Goal: Register for event/course

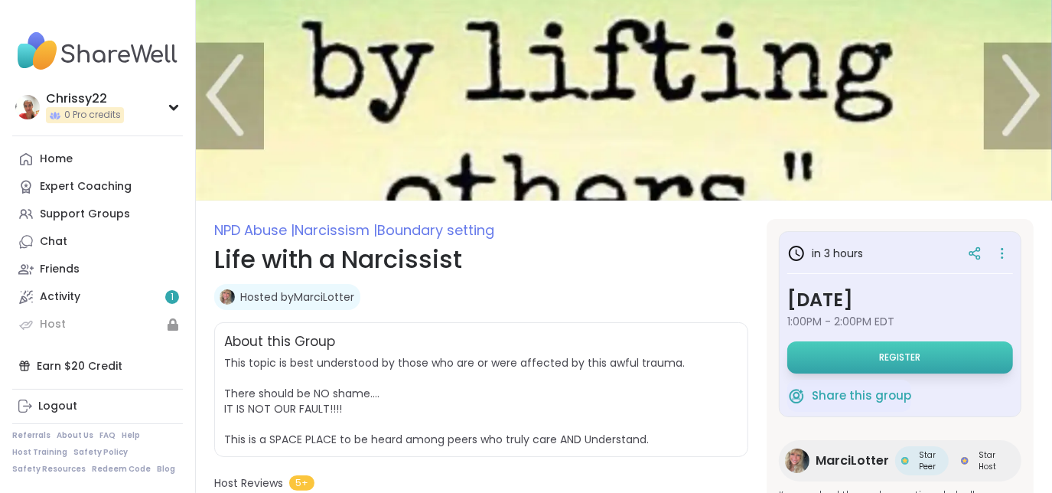
click at [887, 353] on span "Register" at bounding box center [900, 357] width 41 height 12
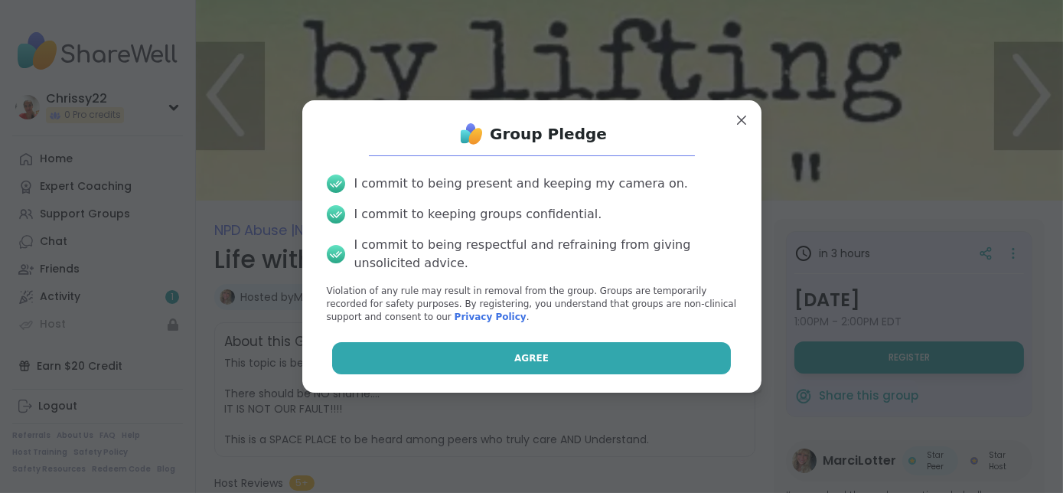
click at [502, 357] on button "Agree" at bounding box center [531, 358] width 399 height 32
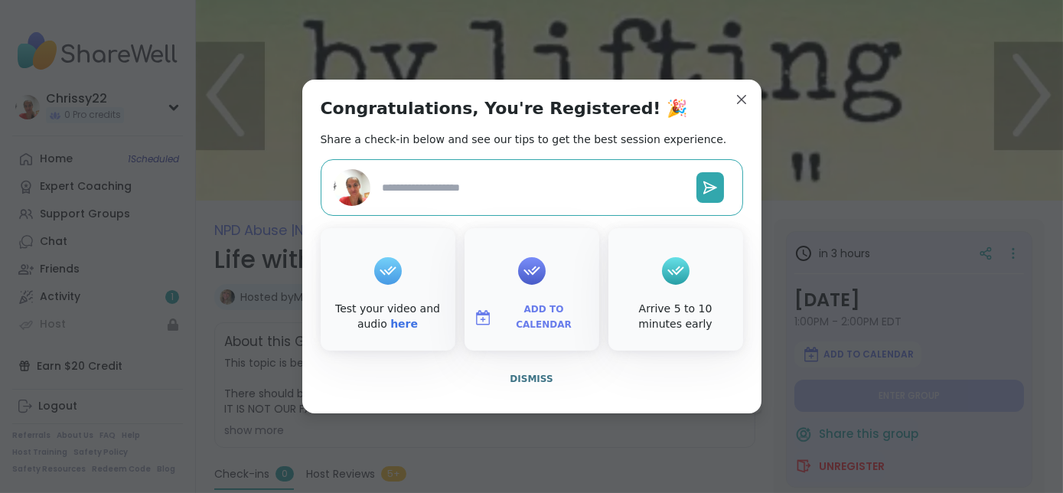
click at [524, 319] on span "Add to Calendar" at bounding box center [544, 317] width 92 height 30
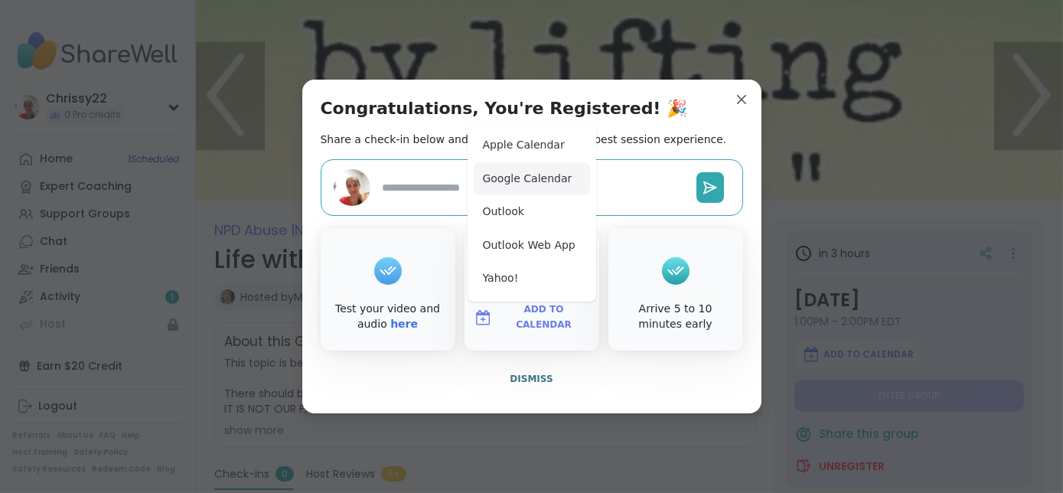
click at [520, 170] on button "Google Calendar" at bounding box center [532, 179] width 116 height 34
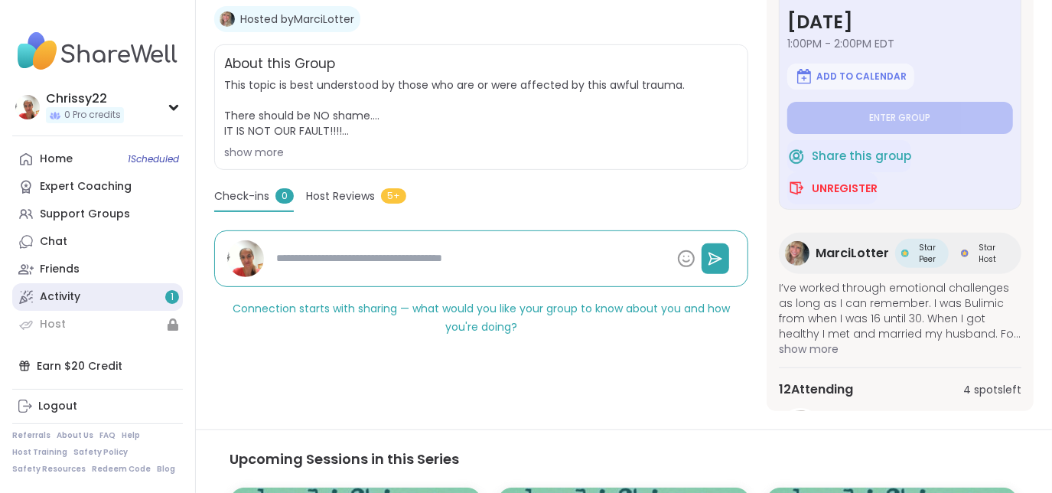
click at [86, 303] on link "Activity 1" at bounding box center [97, 297] width 171 height 28
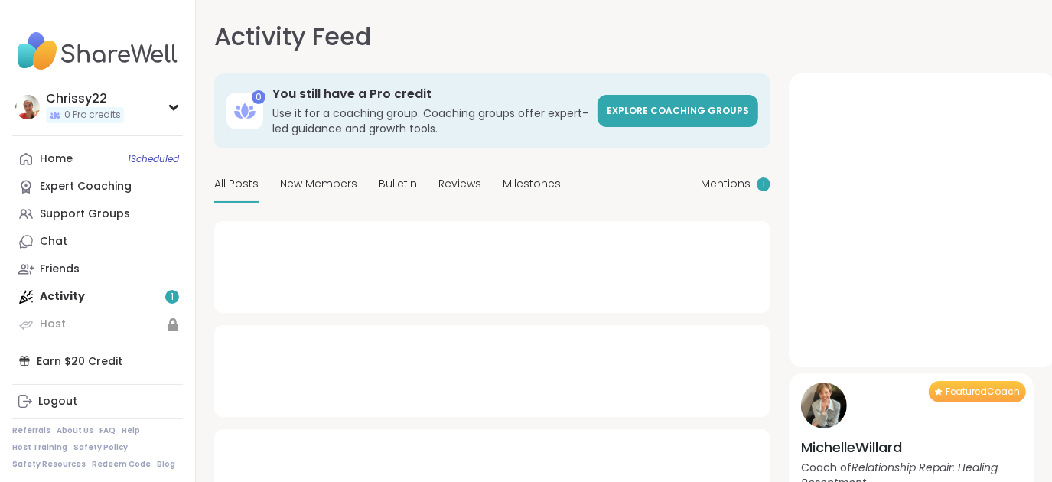
type textarea "*"
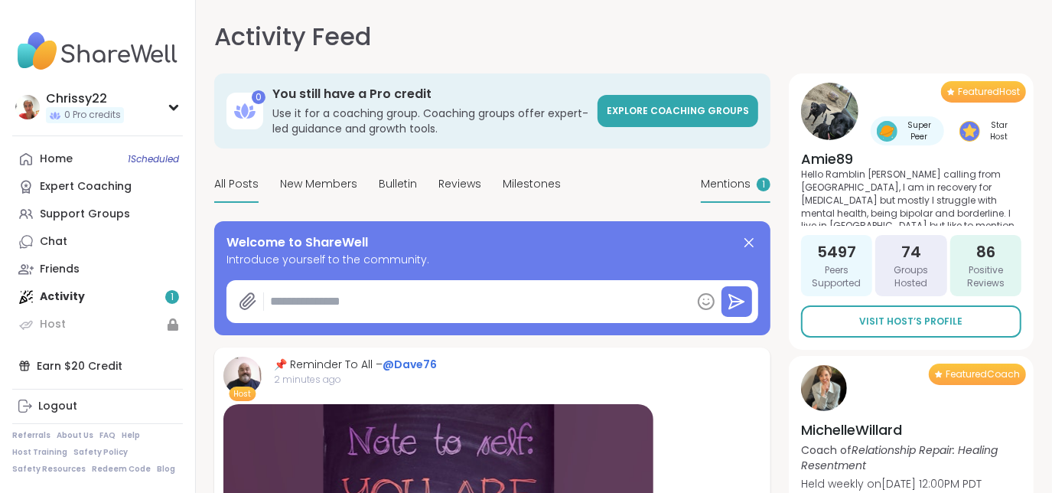
click at [741, 185] on span "Mentions" at bounding box center [726, 184] width 50 height 16
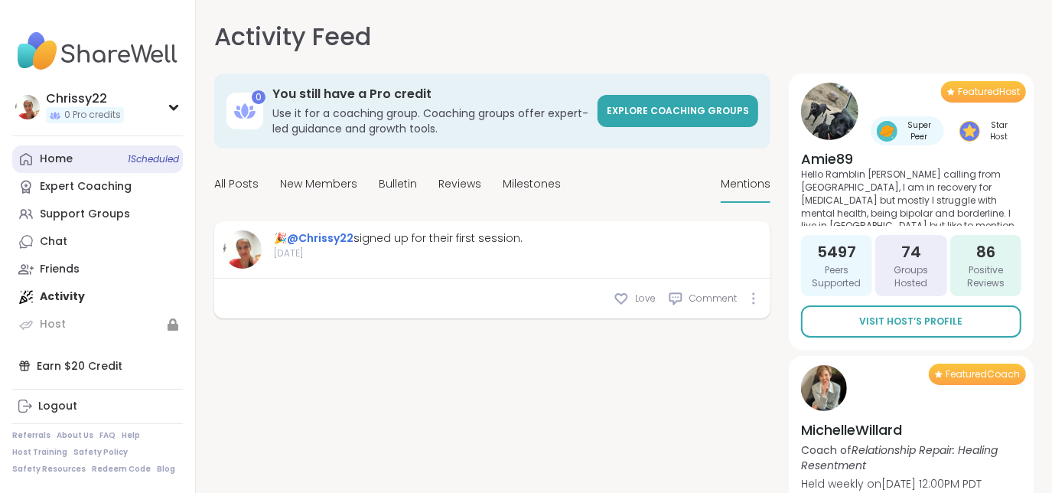
click at [77, 153] on link "Home 1 Scheduled" at bounding box center [97, 159] width 171 height 28
